Goal: Information Seeking & Learning: Compare options

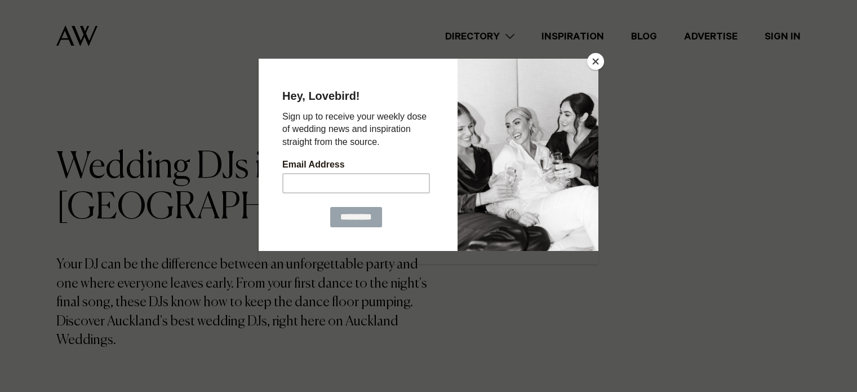
click at [595, 60] on button "Close" at bounding box center [595, 61] width 17 height 17
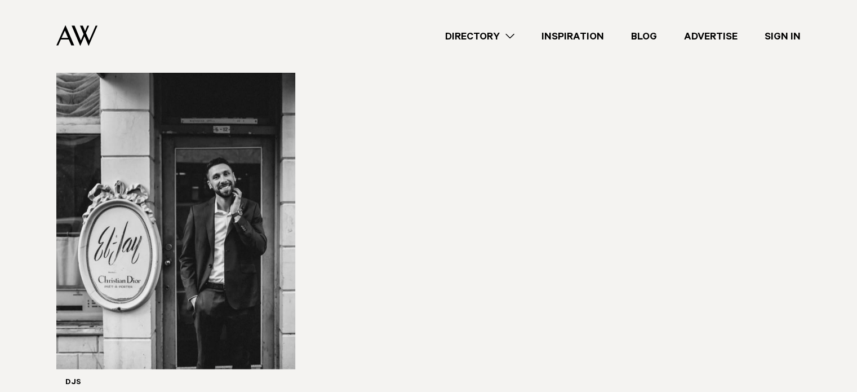
scroll to position [2407, 0]
click at [173, 137] on img at bounding box center [175, 207] width 239 height 321
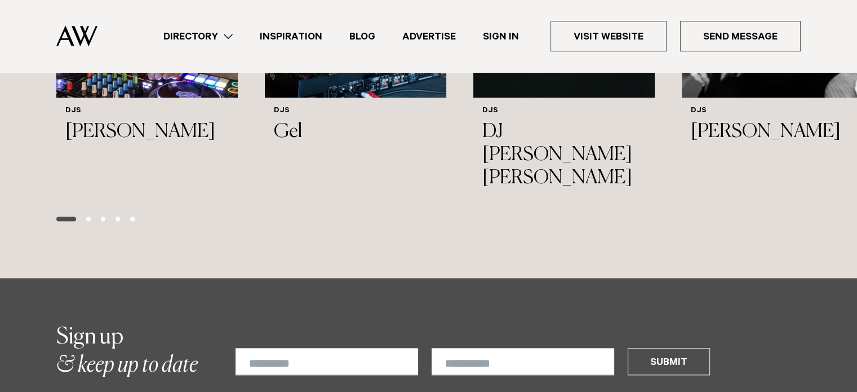
scroll to position [1386, 0]
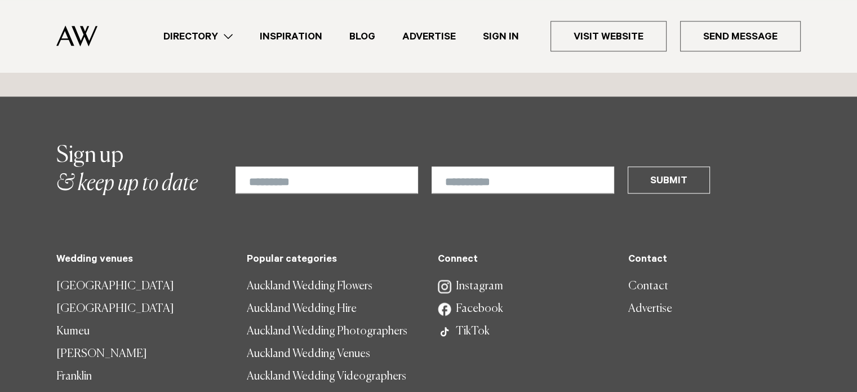
click at [234, 32] on link "Directory" at bounding box center [198, 36] width 96 height 15
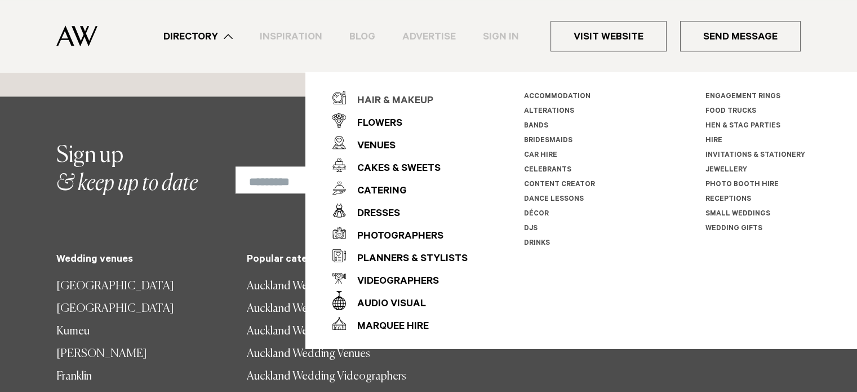
click at [398, 99] on div "Hair & Makeup" at bounding box center [389, 101] width 87 height 23
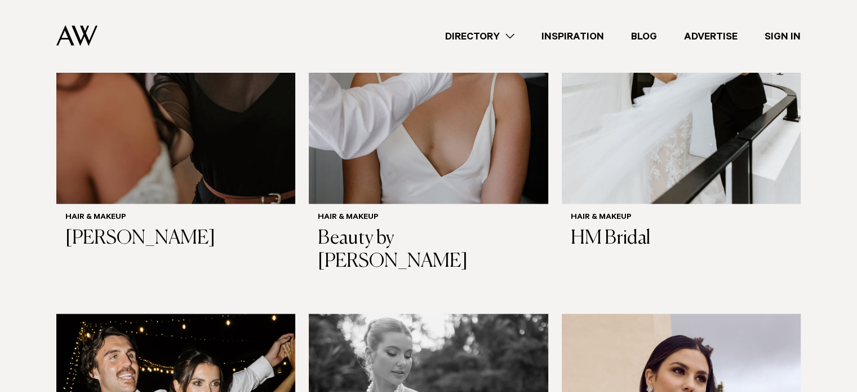
scroll to position [2213, 0]
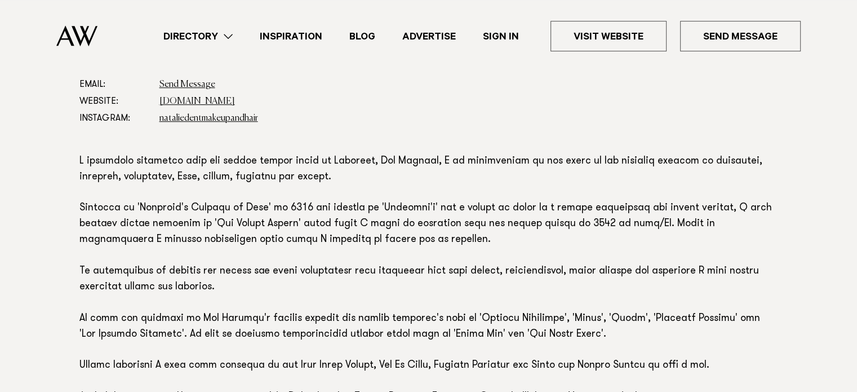
scroll to position [631, 0]
click at [197, 101] on link "www.nataliedent.com" at bounding box center [197, 102] width 76 height 9
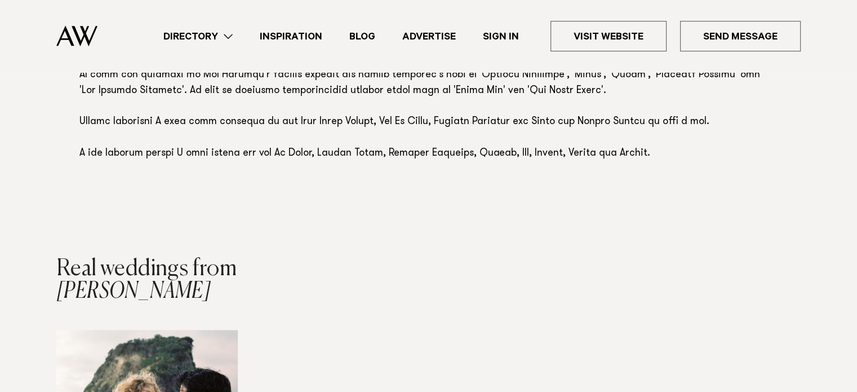
scroll to position [877, 0]
